Goal: Ask a question

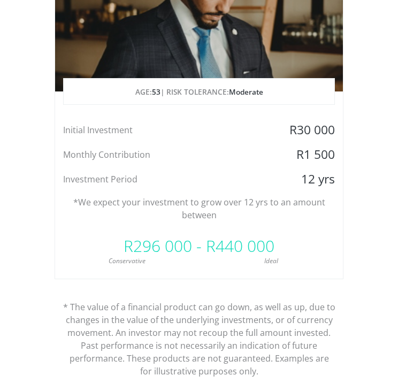
scroll to position [1230, 0]
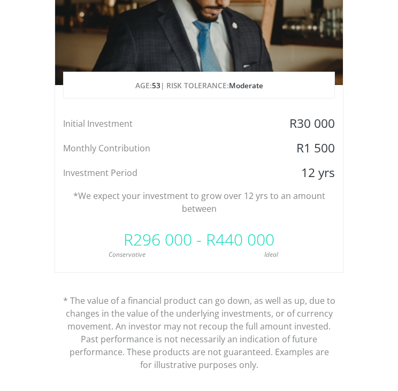
click at [236, 244] on div "R296 000 - R440 000" at bounding box center [199, 240] width 288 height 32
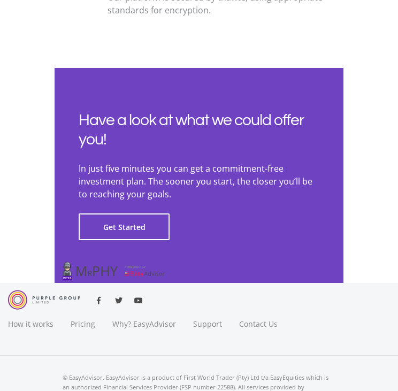
scroll to position [3707, 0]
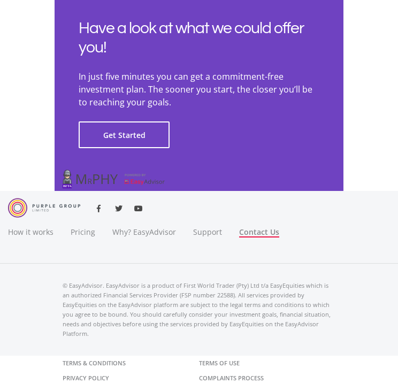
click at [240, 229] on link "Contact Us" at bounding box center [259, 229] width 40 height 16
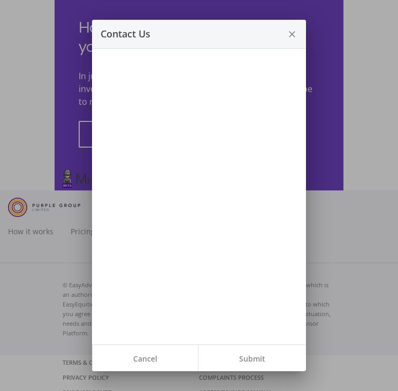
scroll to position [0, 0]
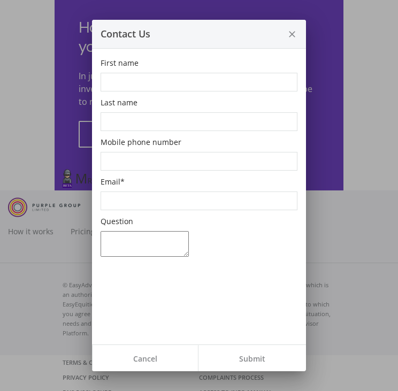
click at [134, 88] on input "First name" at bounding box center [199, 82] width 197 height 19
type input "Kopo"
click at [177, 117] on input "Last name" at bounding box center [199, 121] width 197 height 19
type input "Letsie"
click at [116, 164] on input "Mobile phone number" at bounding box center [199, 161] width 197 height 19
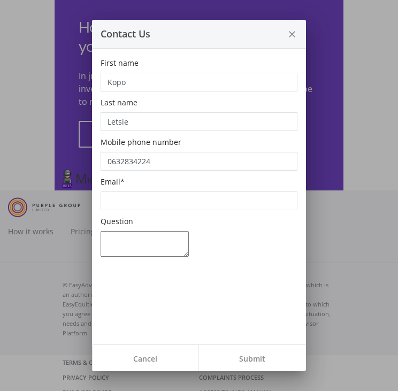
type input "0632834224"
click at [112, 199] on input "Email *" at bounding box center [199, 200] width 197 height 19
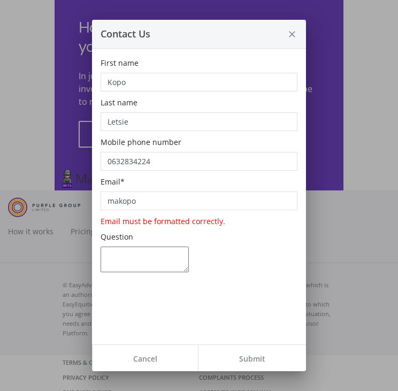
type input "[EMAIL_ADDRESS][DOMAIN_NAME]"
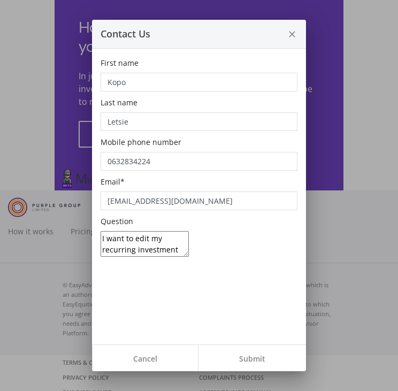
click at [180, 248] on textarea "I want to edit my recurring investment" at bounding box center [145, 244] width 88 height 26
click at [152, 248] on textarea "I want to edit my recurring investment, change the debit order date to" at bounding box center [145, 244] width 88 height 26
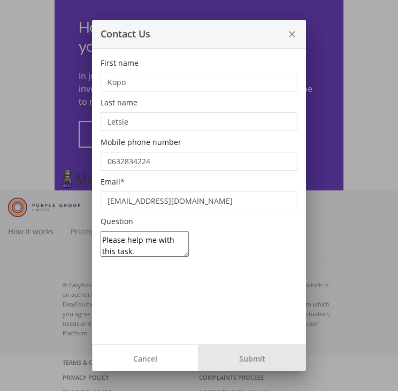
type textarea "I want to edit my recurring investment, change the debit order date but for the…"
click at [248, 357] on button "Submit" at bounding box center [252, 358] width 108 height 27
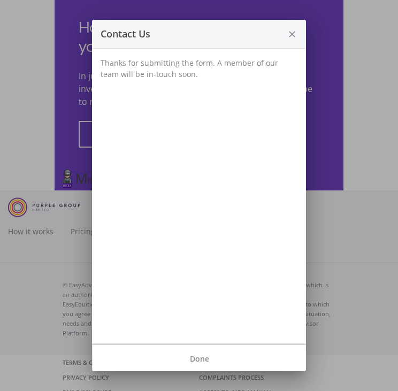
click at [248, 357] on button "Done" at bounding box center [199, 358] width 214 height 27
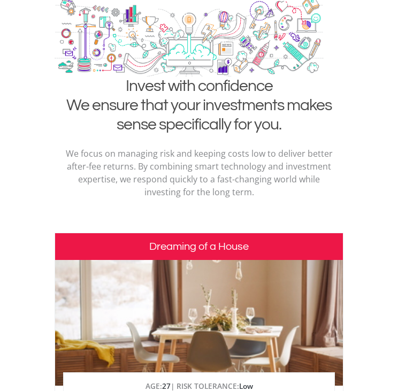
scroll to position [0, 0]
